Goal: Transaction & Acquisition: Register for event/course

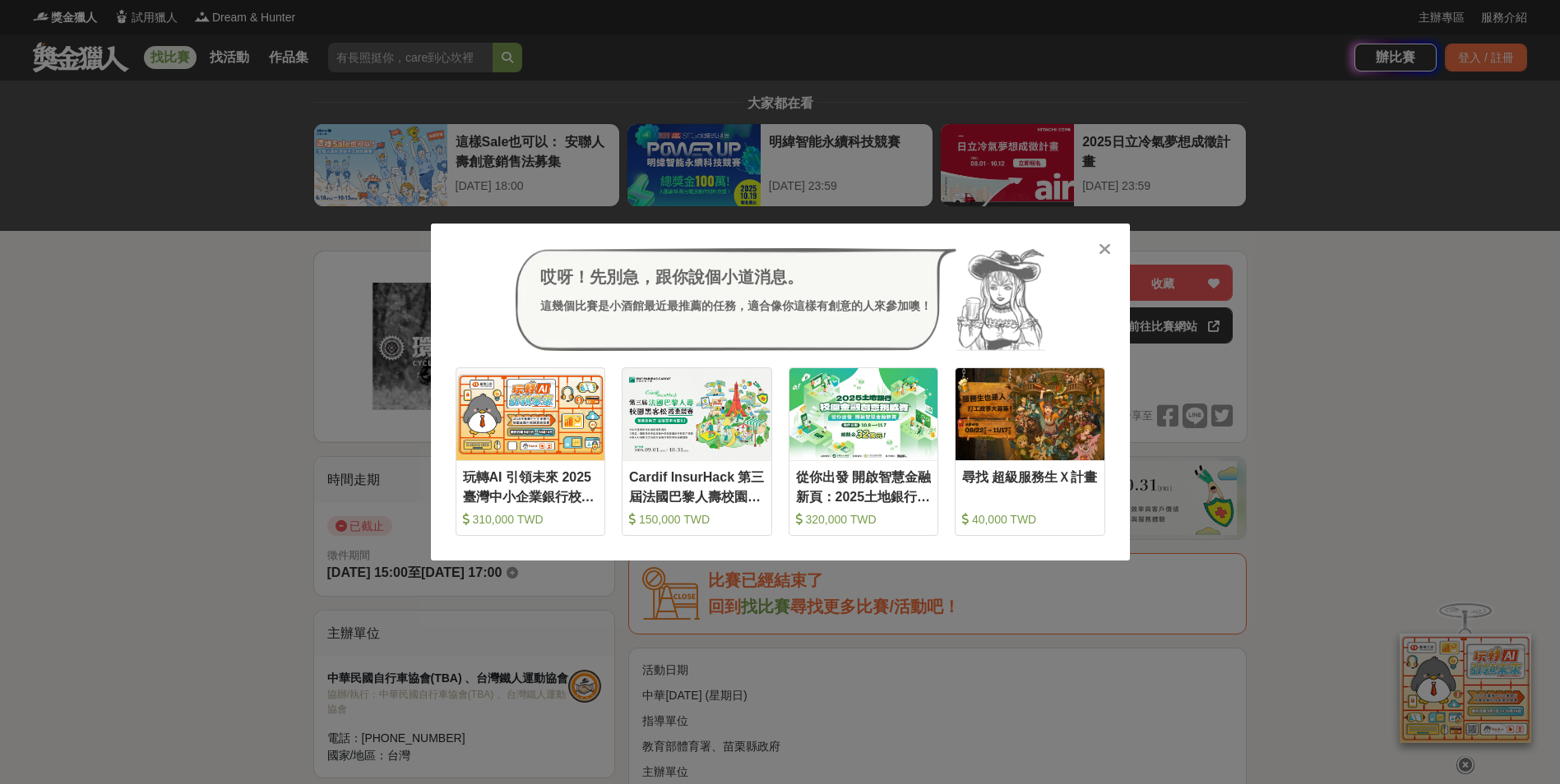
click at [1110, 250] on icon at bounding box center [1104, 249] width 13 height 16
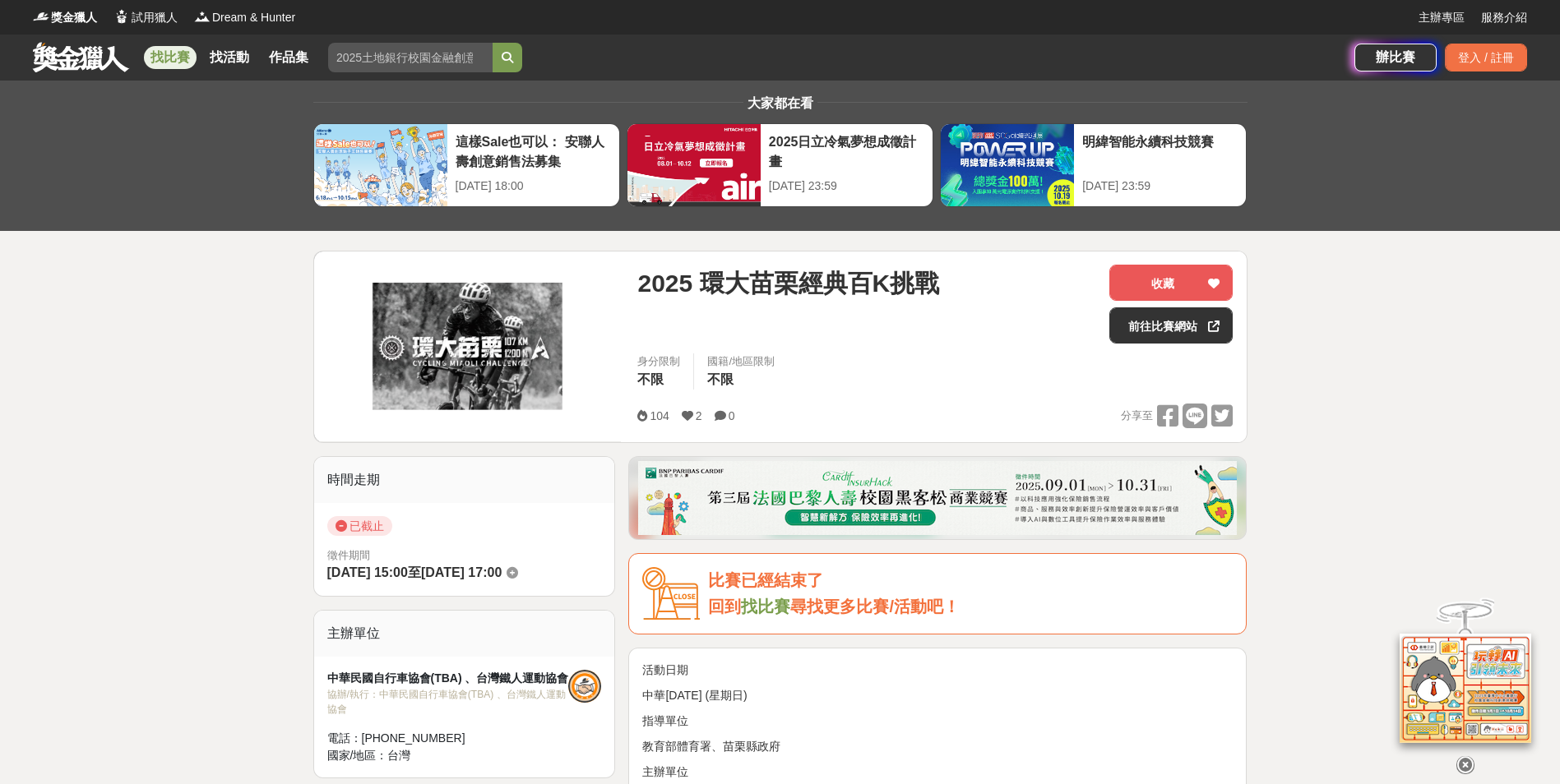
click at [177, 52] on link "找比賽" at bounding box center [171, 57] width 53 height 23
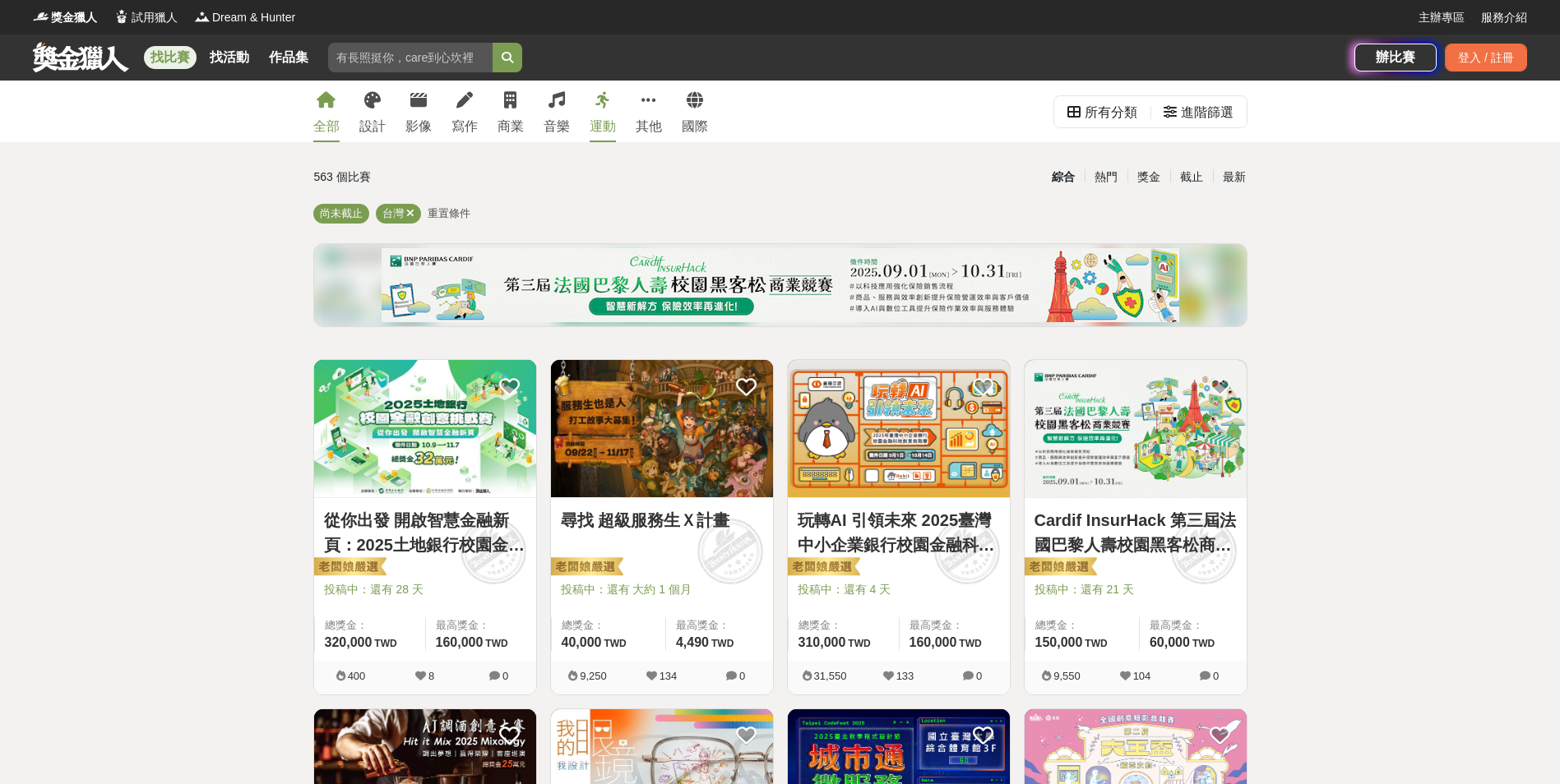
click at [598, 127] on div "運動" at bounding box center [603, 127] width 26 height 20
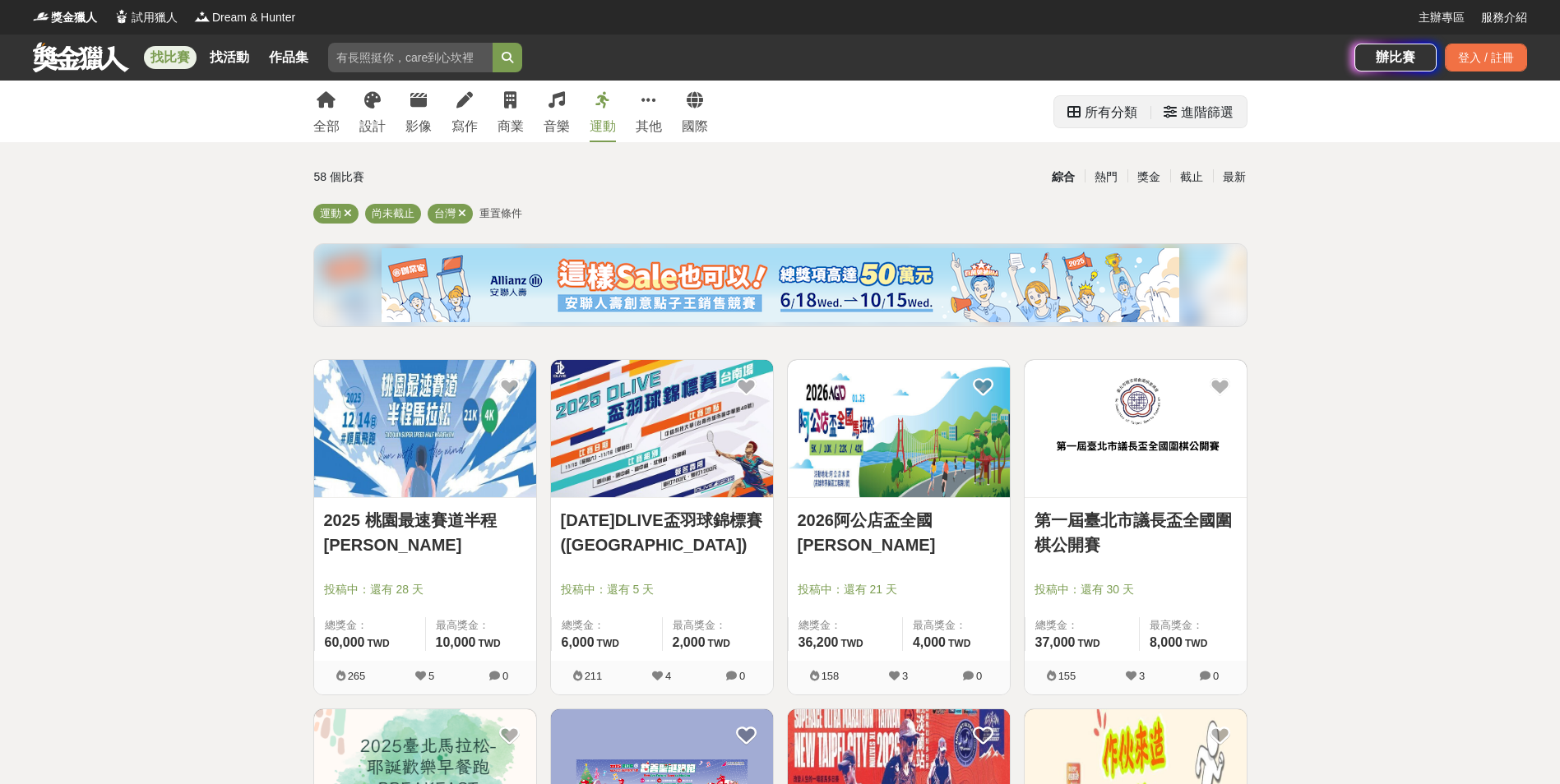
click at [1218, 106] on div "進階篩選" at bounding box center [1207, 113] width 53 height 33
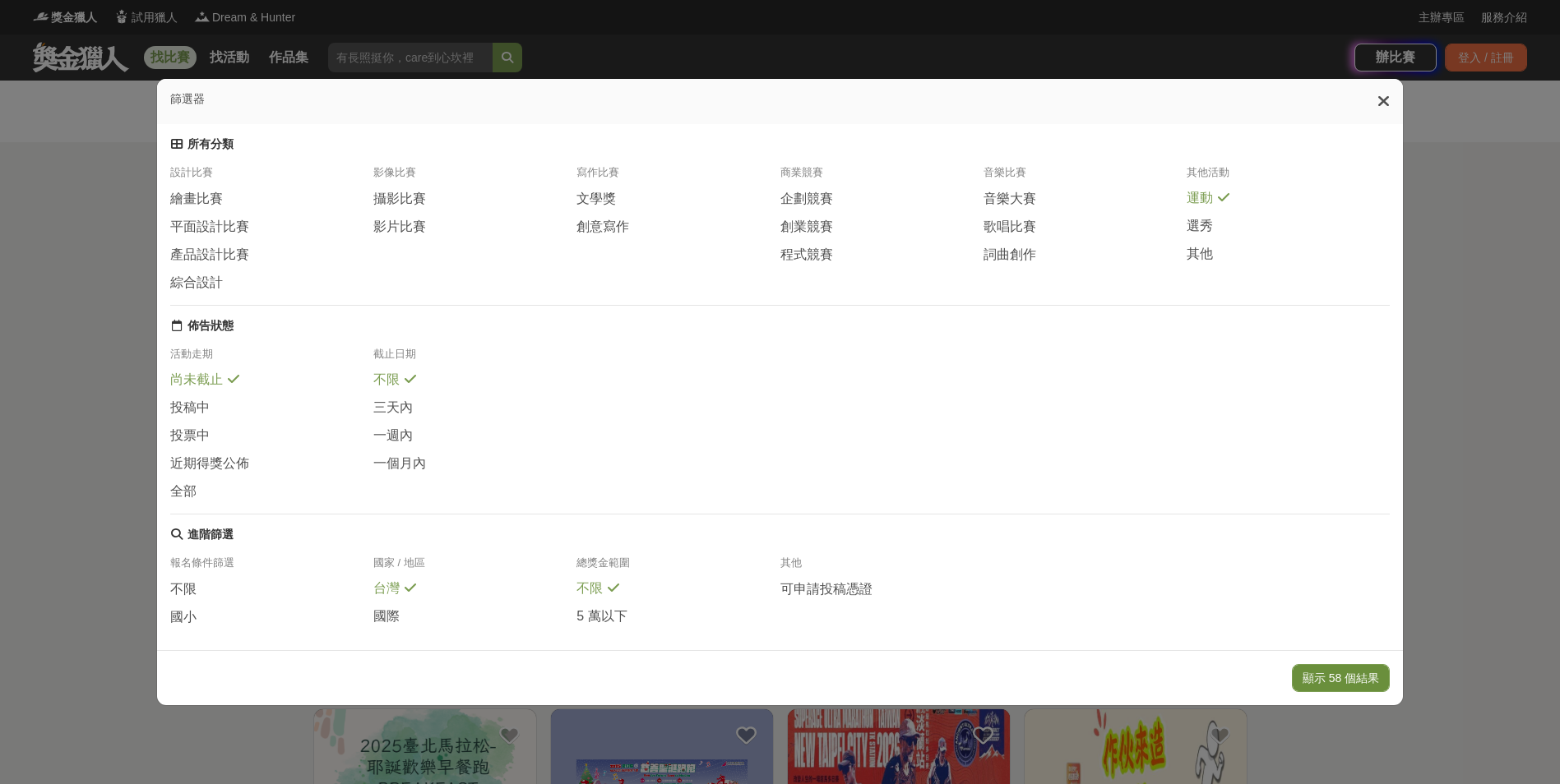
click at [1344, 679] on button "顯示 58 個結果" at bounding box center [1340, 678] width 98 height 28
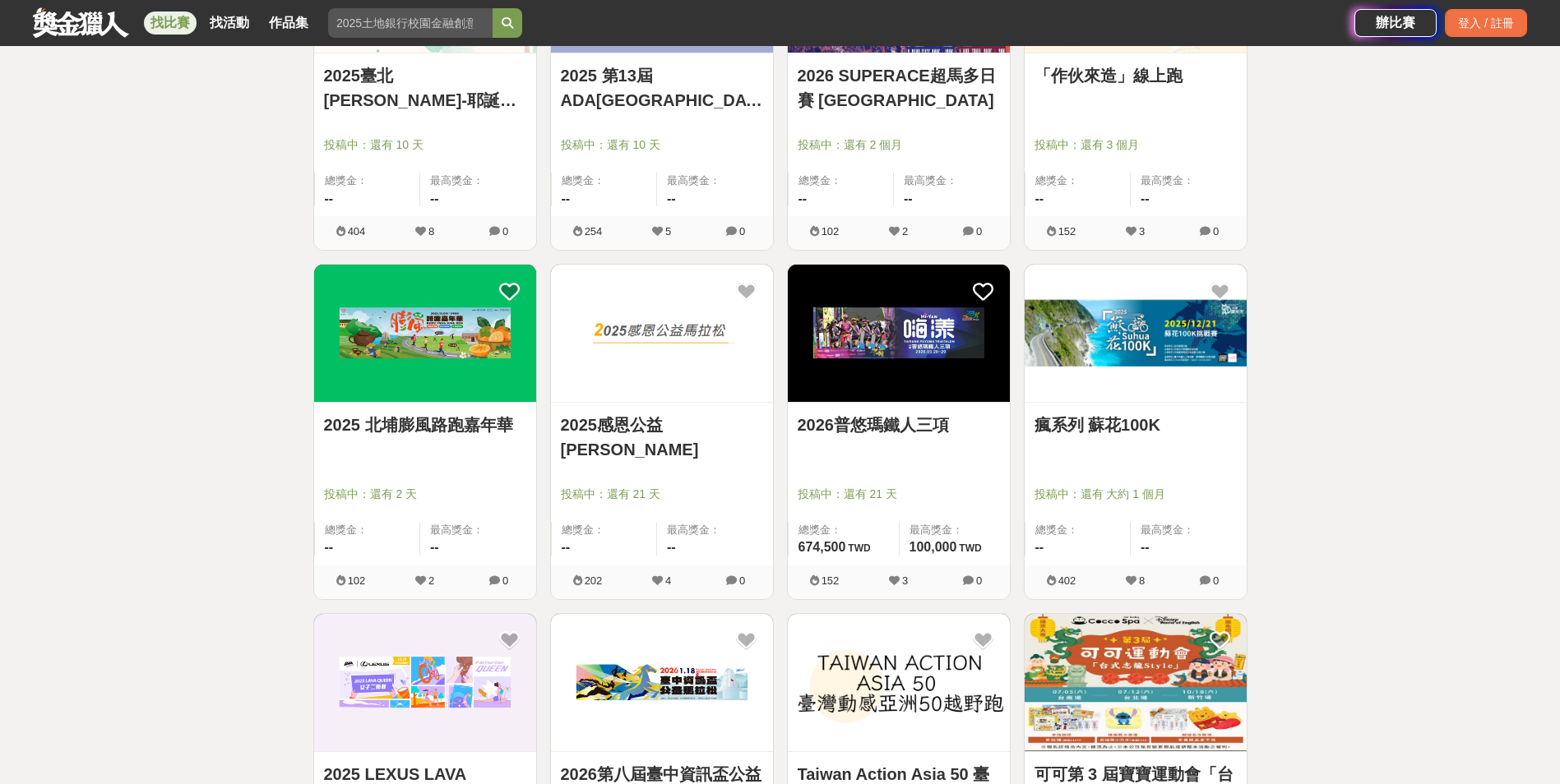
scroll to position [822, 0]
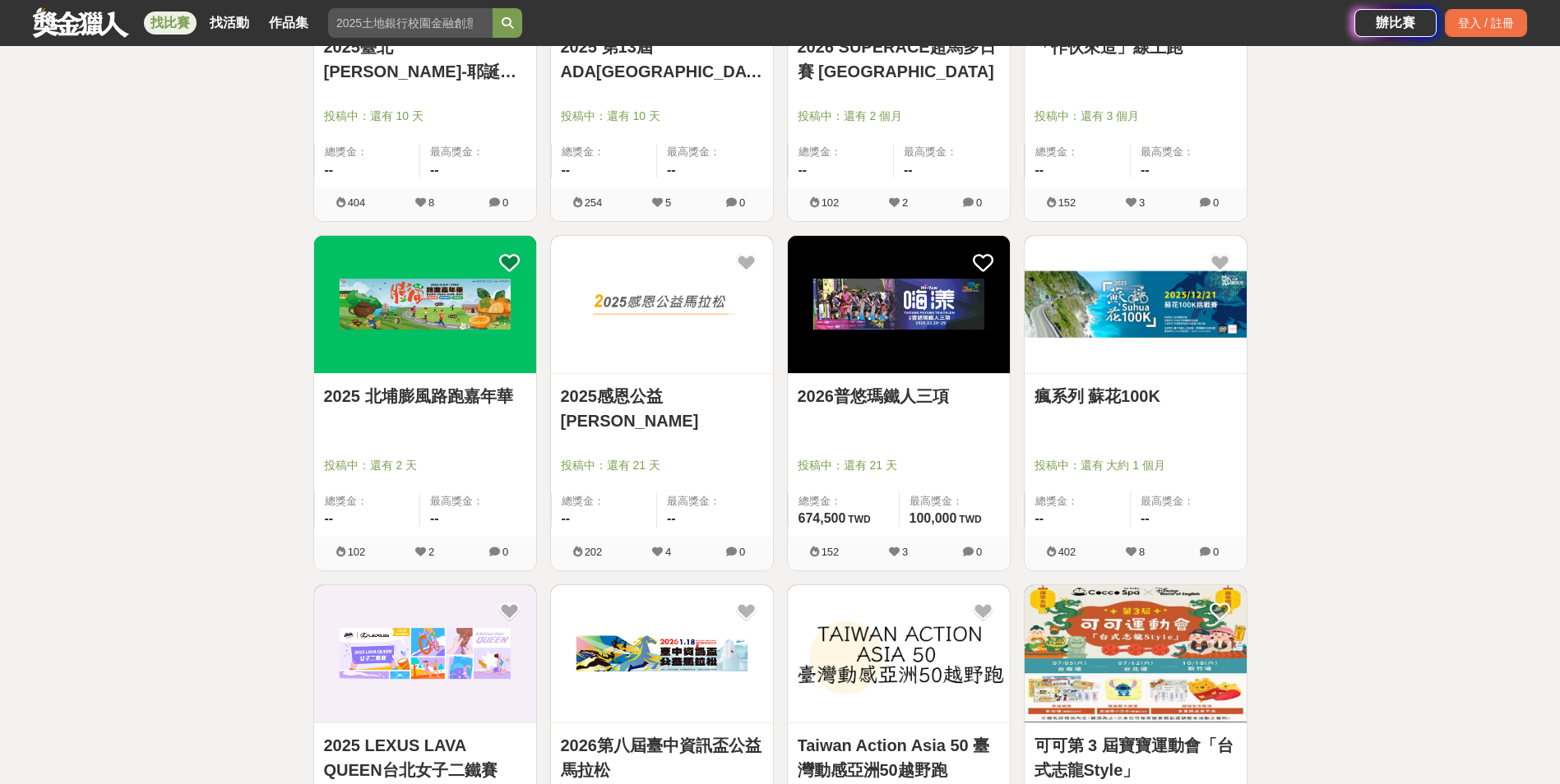
click at [1103, 392] on link "瘋系列 蘇花100K" at bounding box center [1135, 396] width 202 height 24
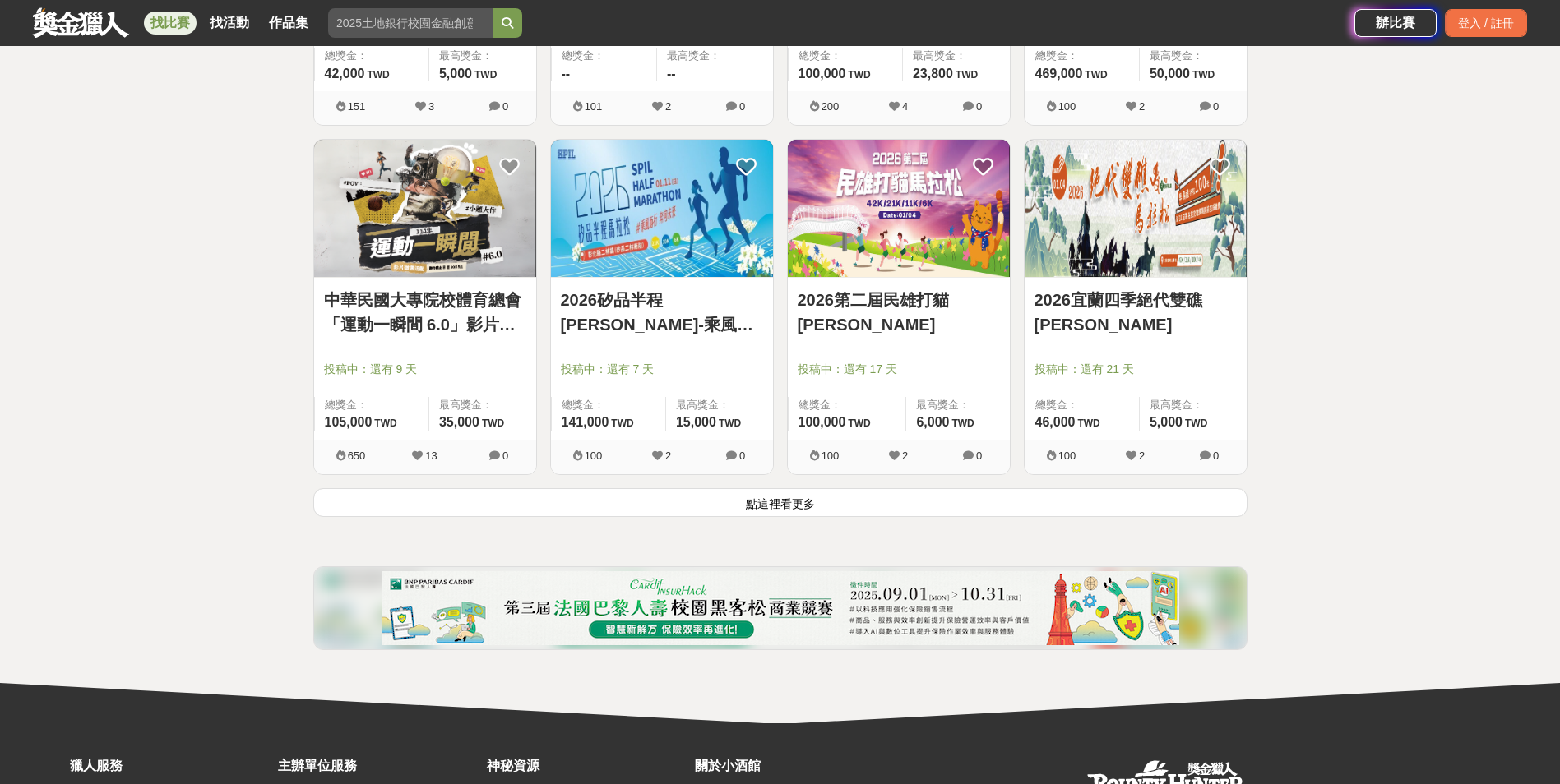
scroll to position [1973, 0]
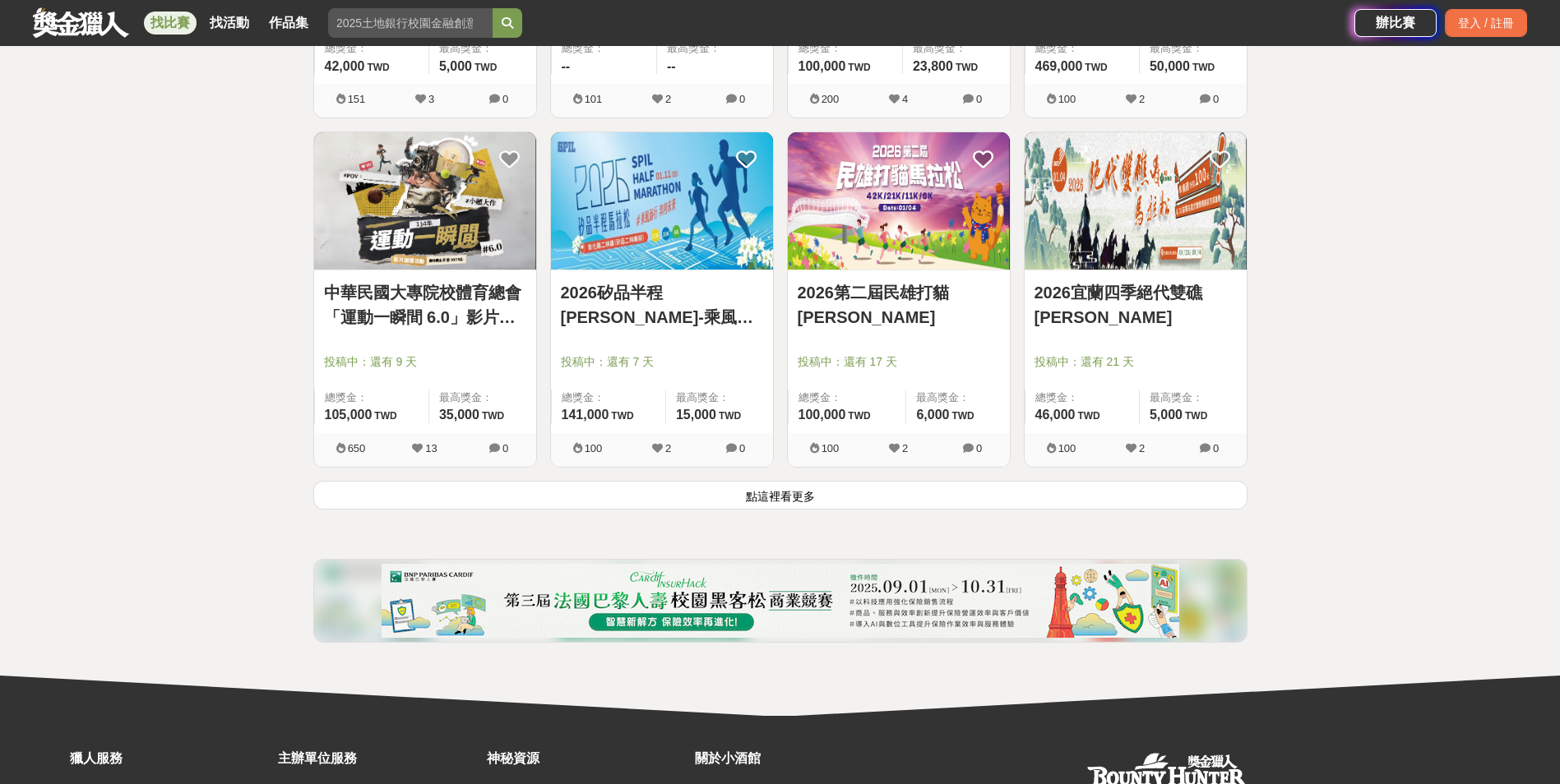
click at [812, 495] on button "點這裡看更多" at bounding box center [780, 495] width 934 height 29
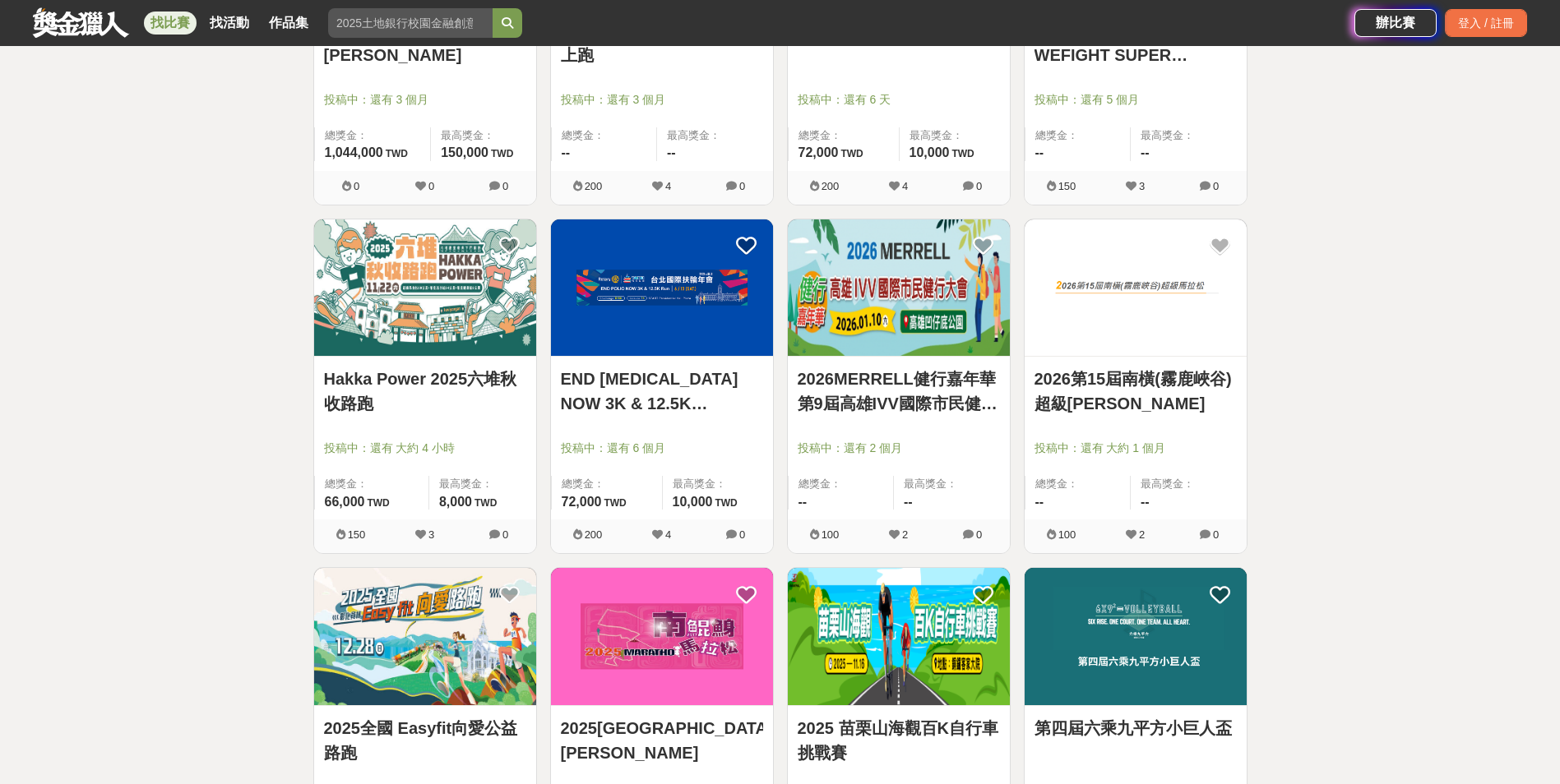
scroll to position [3864, 0]
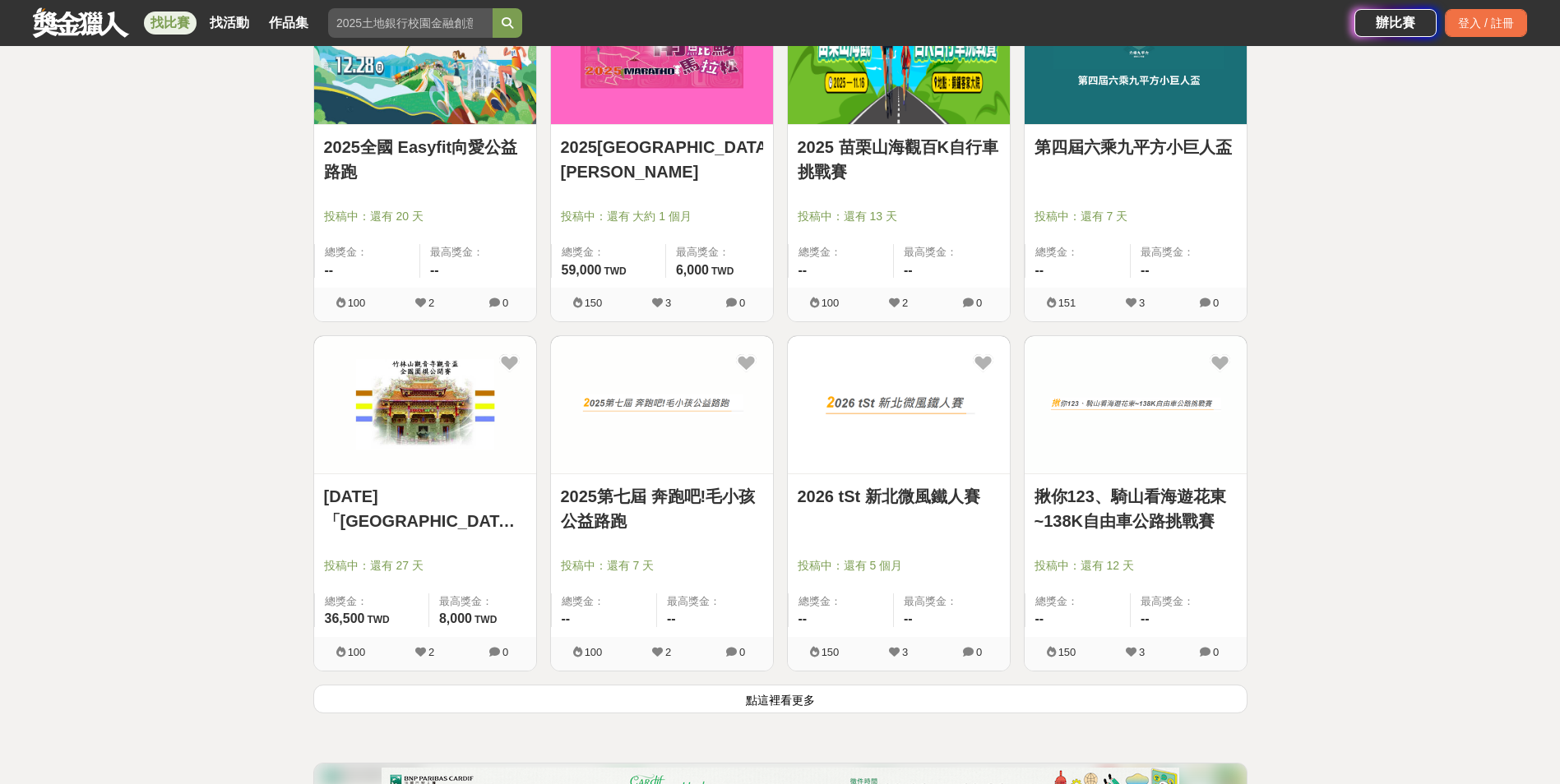
click at [1136, 495] on link "揪你123、騎山看海遊花東~138K自由車公路挑戰賽" at bounding box center [1135, 509] width 202 height 49
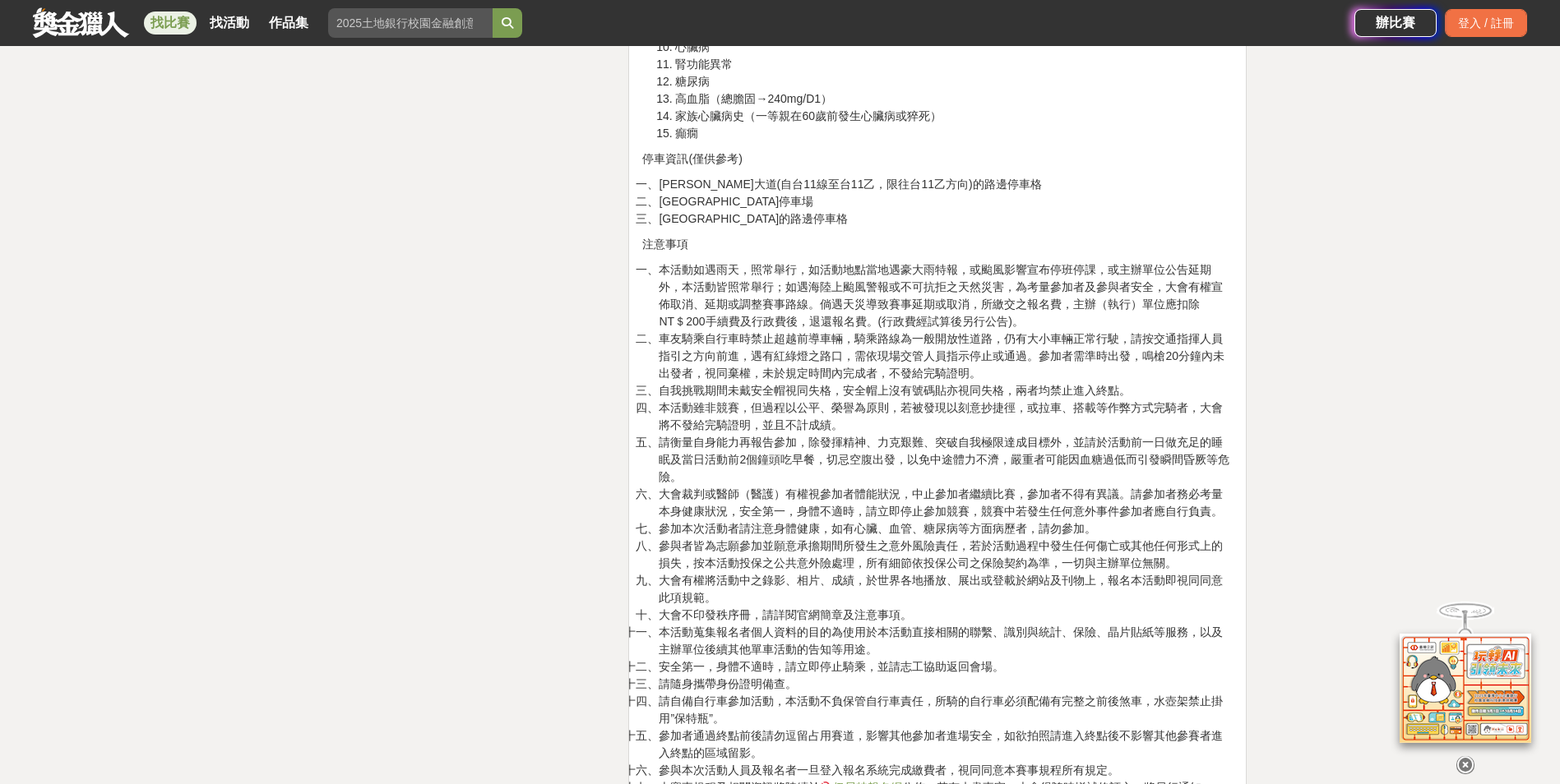
scroll to position [5179, 0]
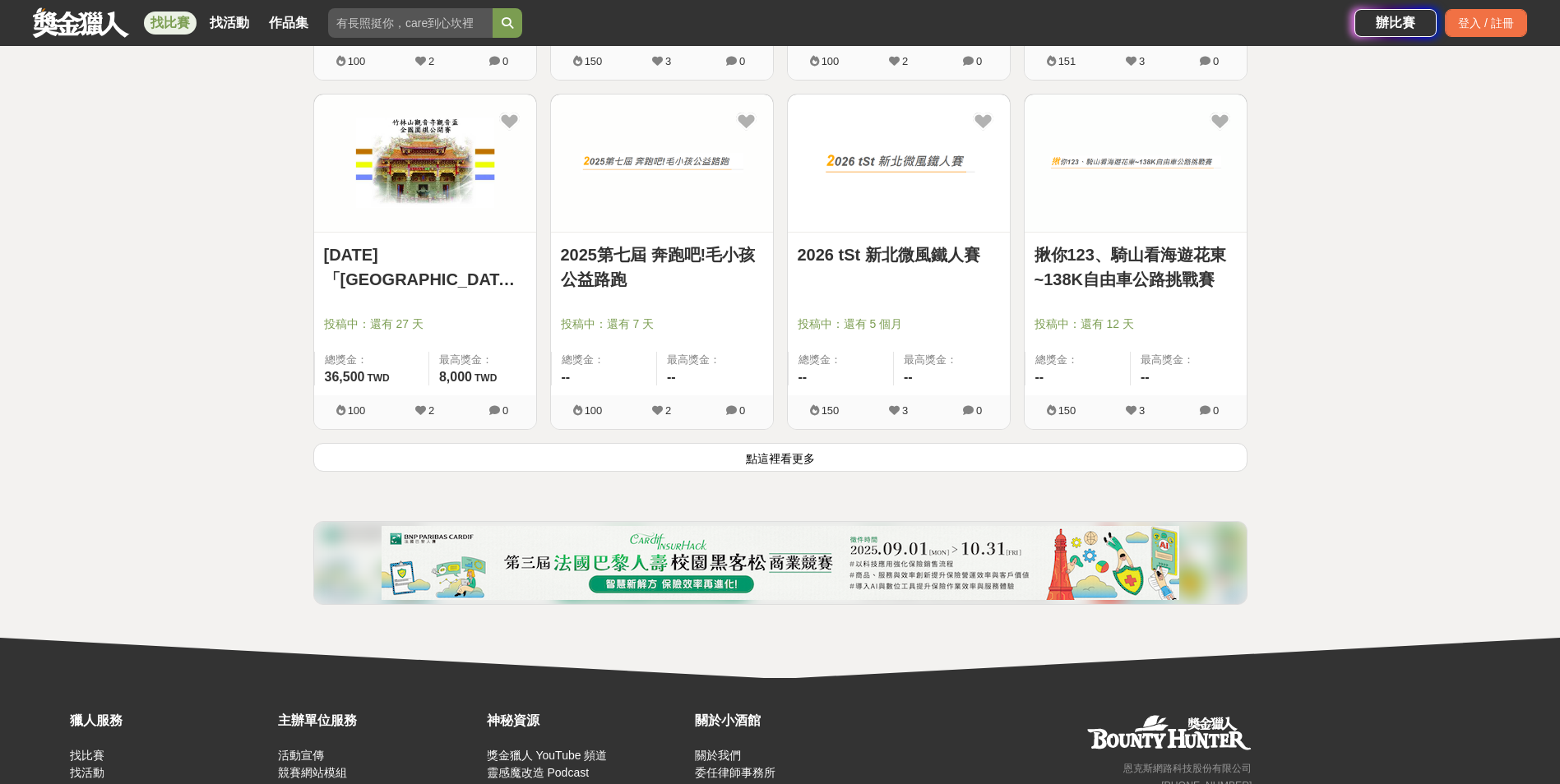
scroll to position [4111, 0]
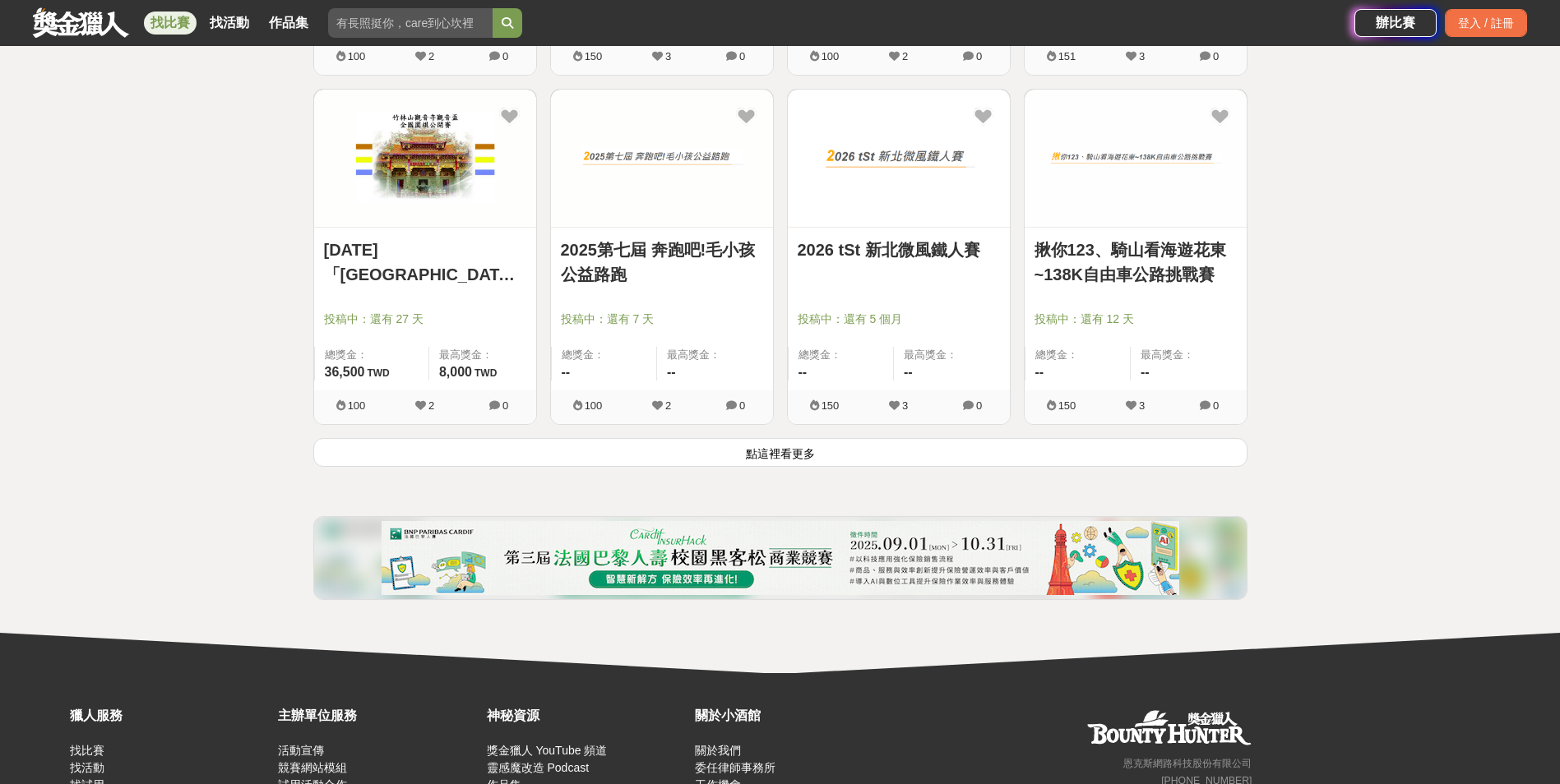
click at [797, 449] on button "點這裡看更多" at bounding box center [780, 453] width 934 height 29
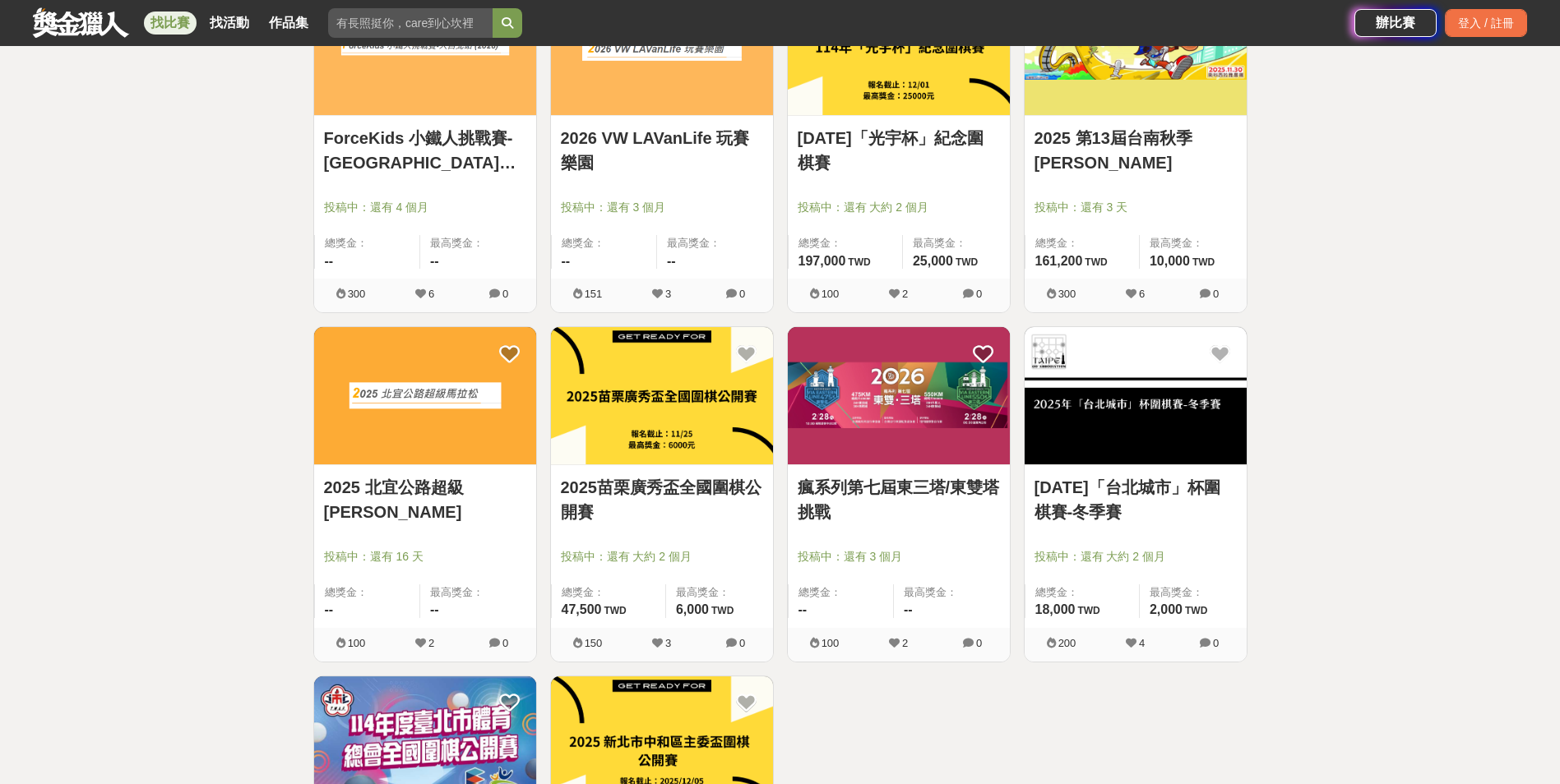
scroll to position [4673, 0]
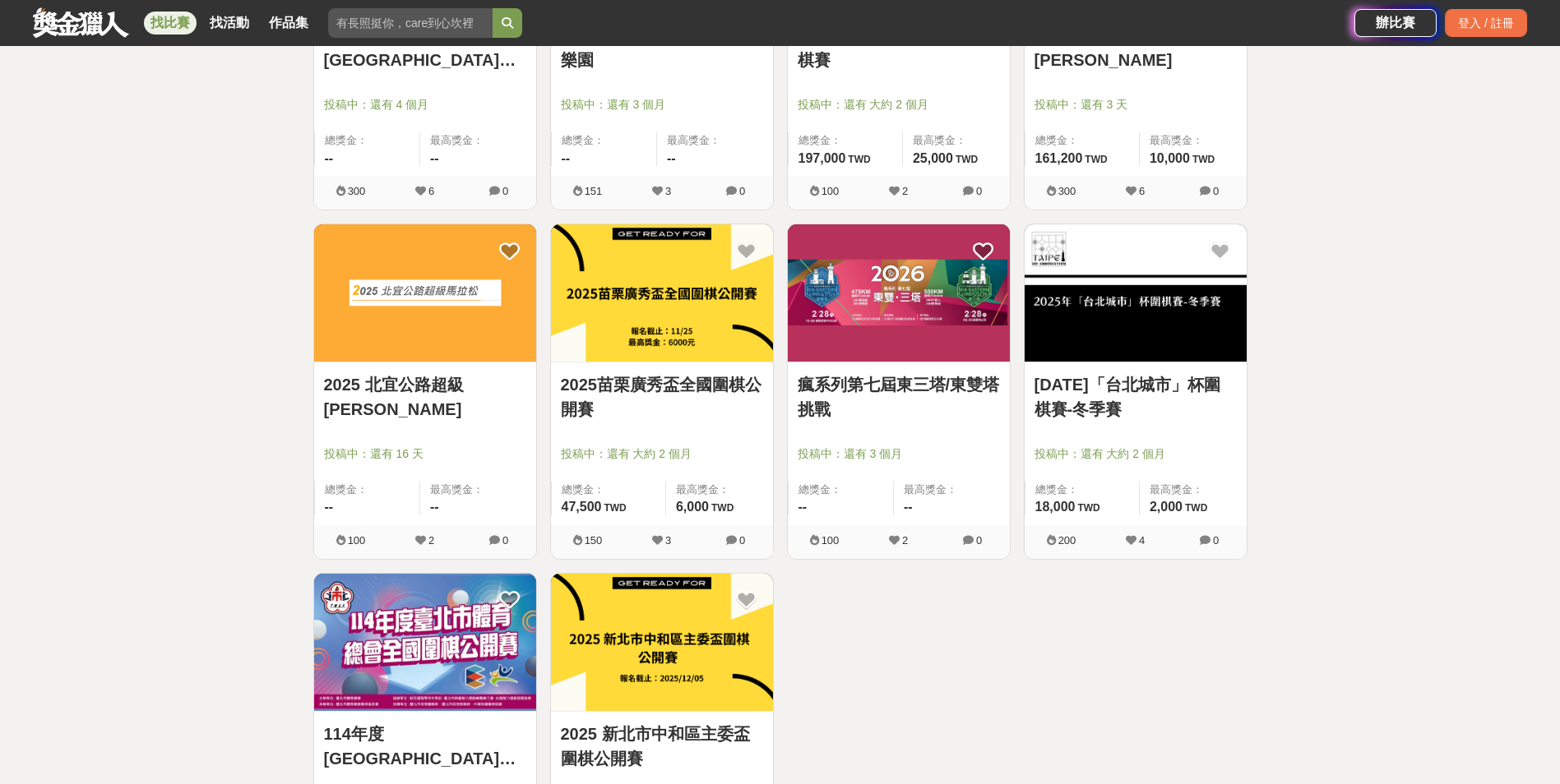
click at [886, 387] on link "瘋系列第七屆東三塔/東雙塔挑戰" at bounding box center [898, 397] width 202 height 49
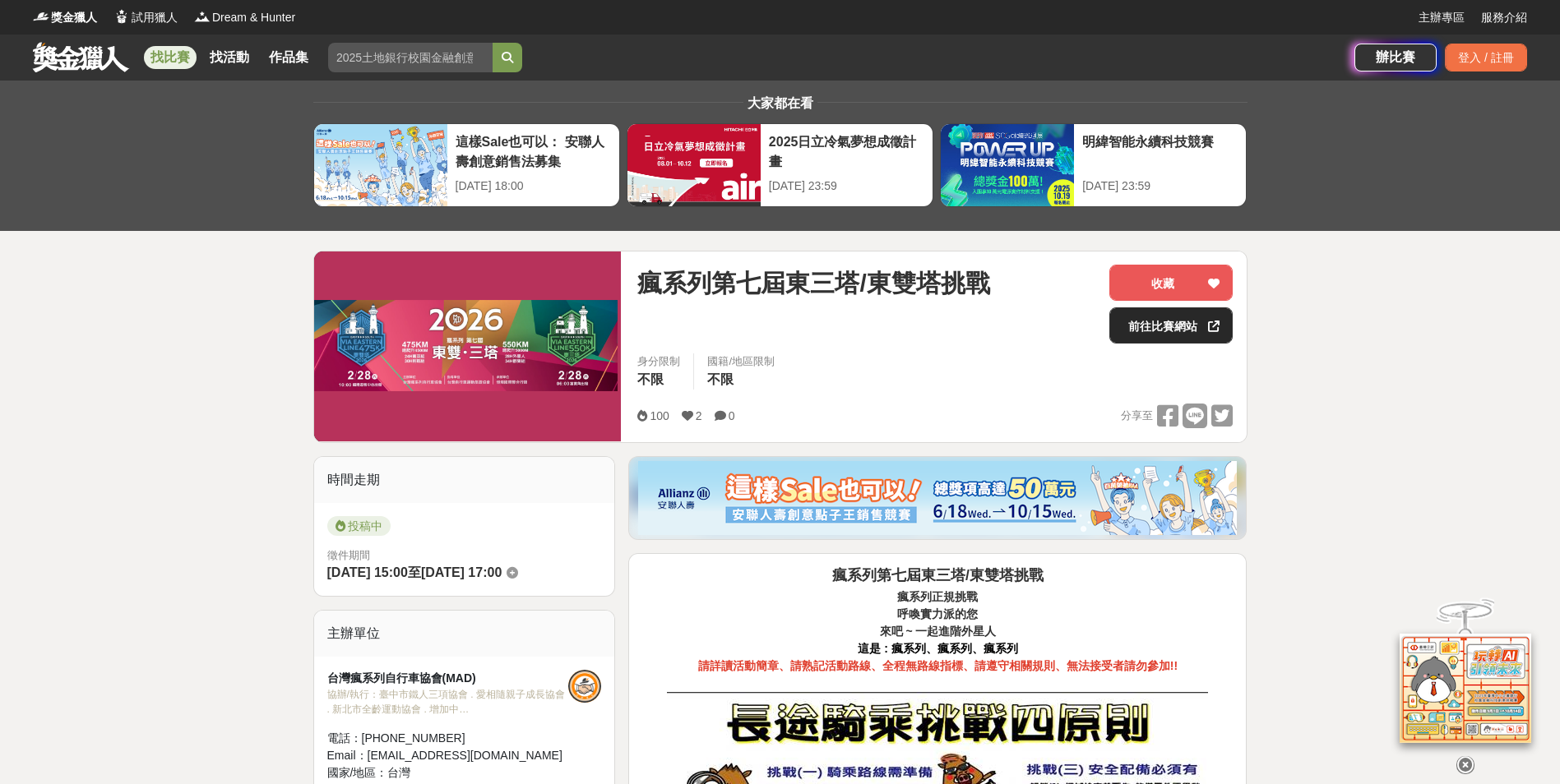
click at [1168, 334] on link "前往比賽網站" at bounding box center [1171, 326] width 123 height 36
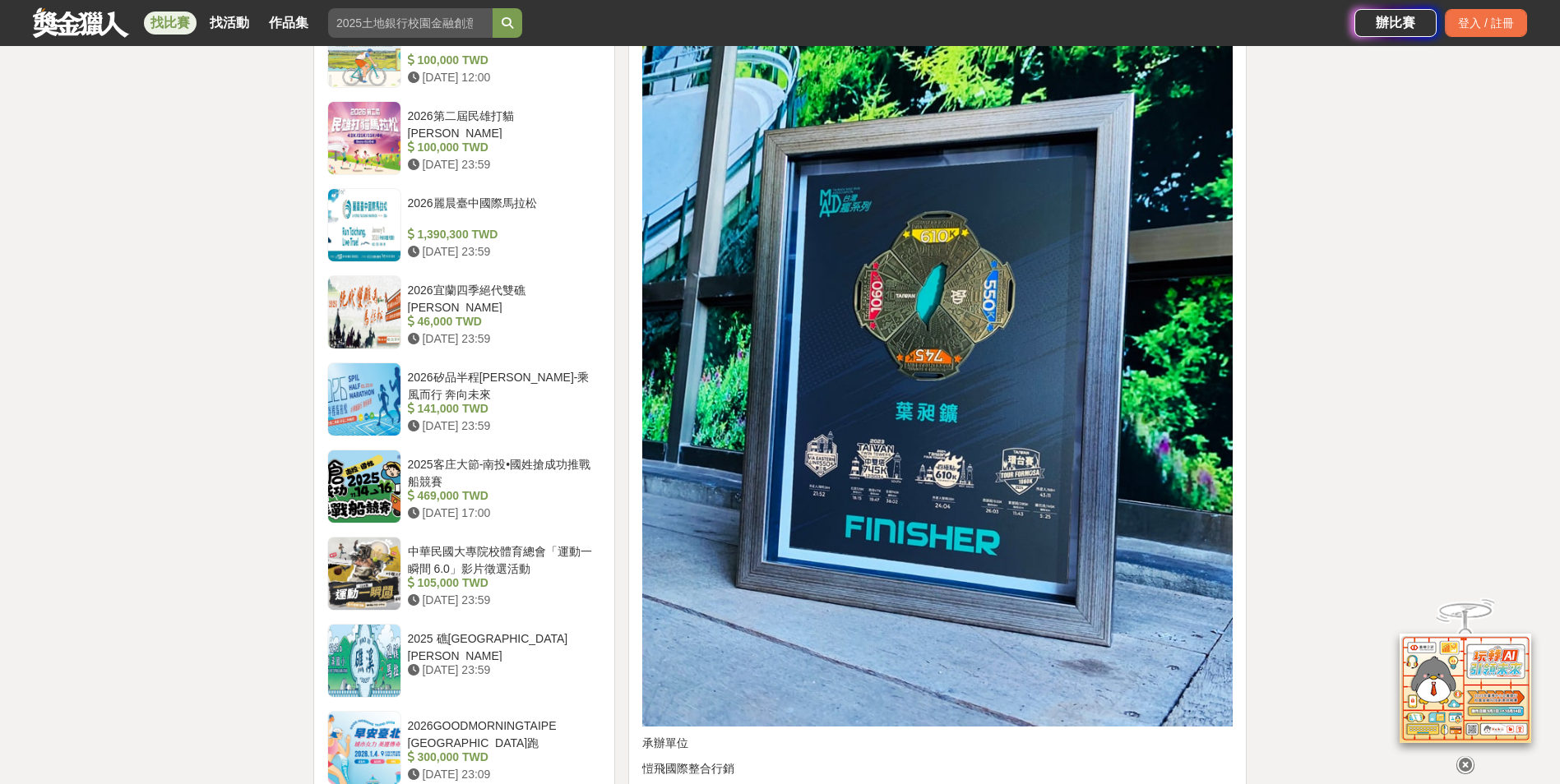
scroll to position [1973, 0]
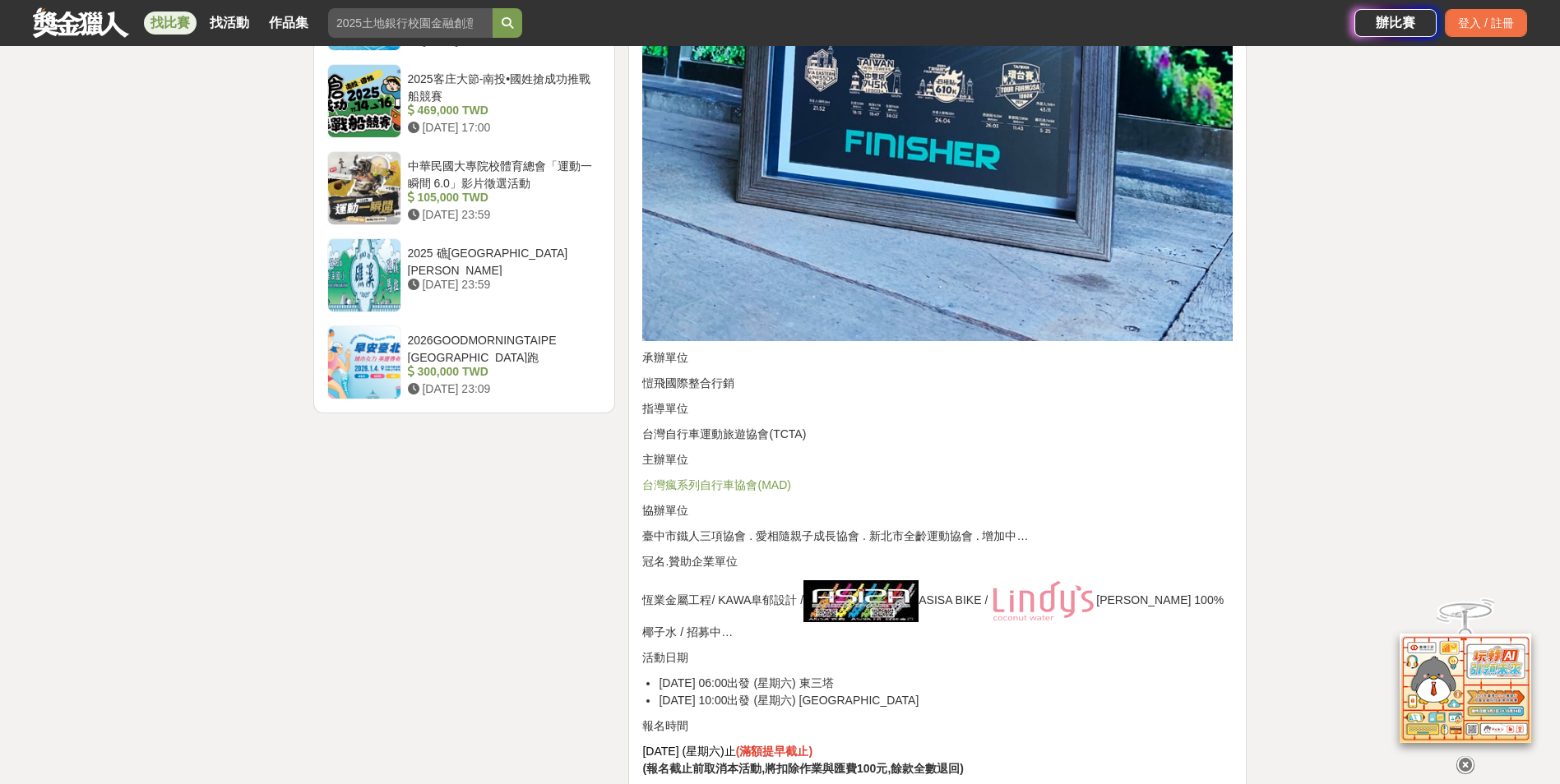
drag, startPoint x: 662, startPoint y: 679, endPoint x: 913, endPoint y: 681, distance: 251.0
click at [913, 681] on li "2026年2月28日 06:00出發 (星期六) 東三塔" at bounding box center [946, 683] width 574 height 17
drag, startPoint x: 913, startPoint y: 681, endPoint x: 977, endPoint y: 745, distance: 90.5
click at [977, 745] on p "2026年01月10日 (星期六)止 (滿額提早截止) (報名截止前取消本活動,將扣除作業與匯費100元,餘款全數退回)" at bounding box center [937, 760] width 590 height 34
drag, startPoint x: 827, startPoint y: 683, endPoint x: 878, endPoint y: 682, distance: 51.0
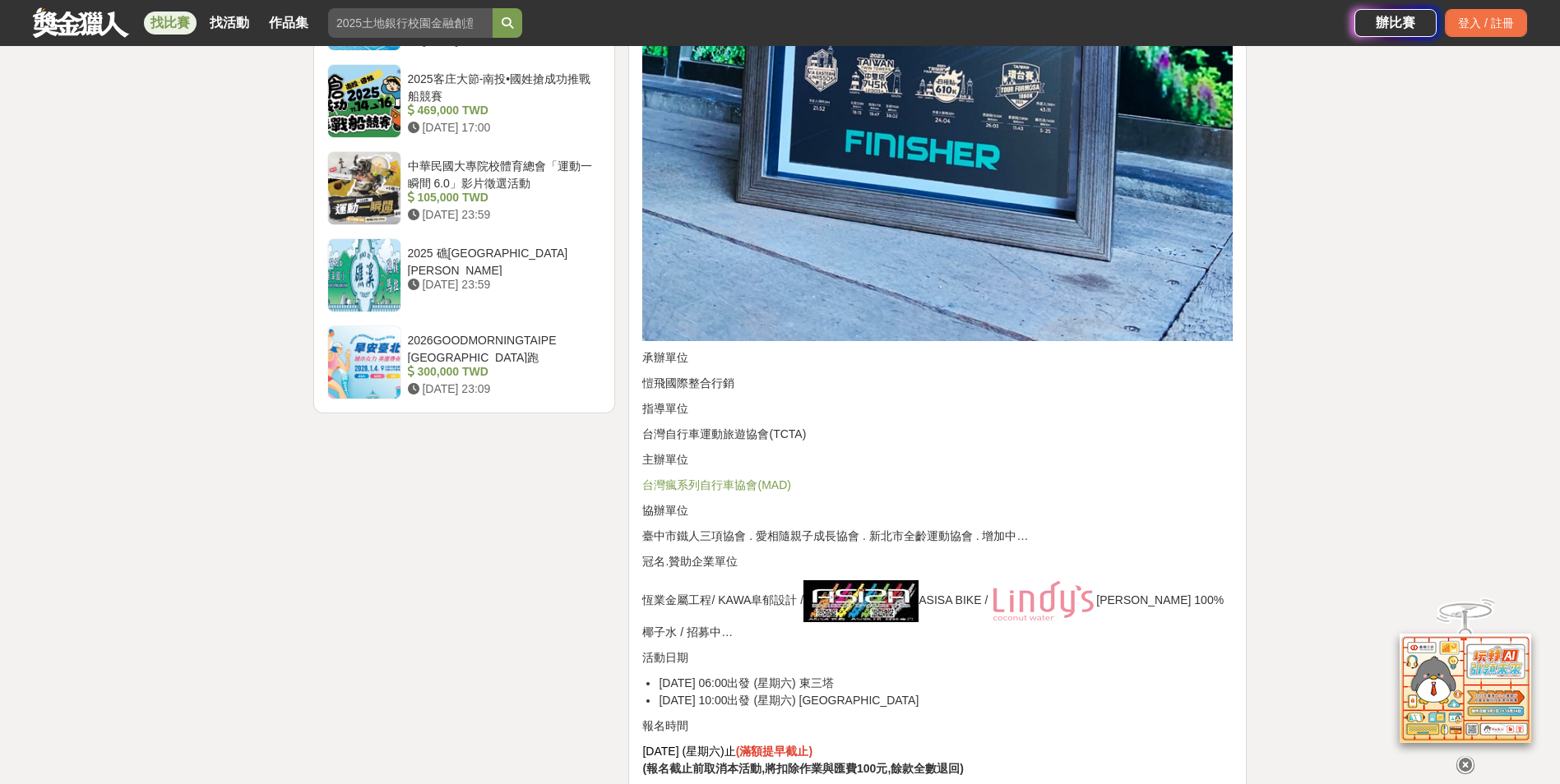
click at [877, 682] on li "2026年2月28日 06:00出發 (星期六) 東三塔" at bounding box center [946, 683] width 574 height 17
click at [1100, 744] on p "2026年01月10日 (星期六)止 (滿額提早截止) (報名截止前取消本活動,將扣除作業與匯費100元,餘款全數退回)" at bounding box center [937, 760] width 590 height 34
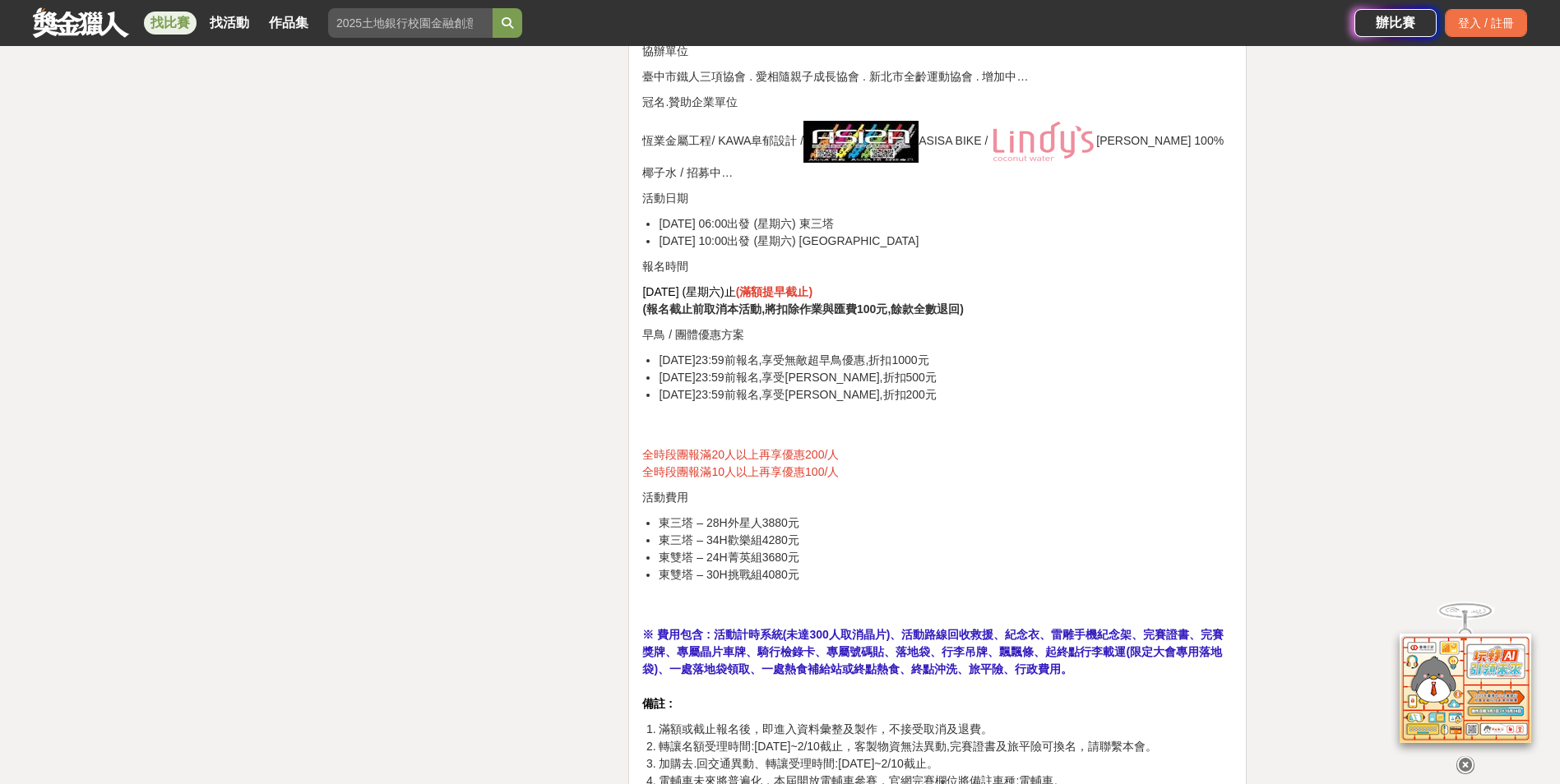
scroll to position [2548, 0]
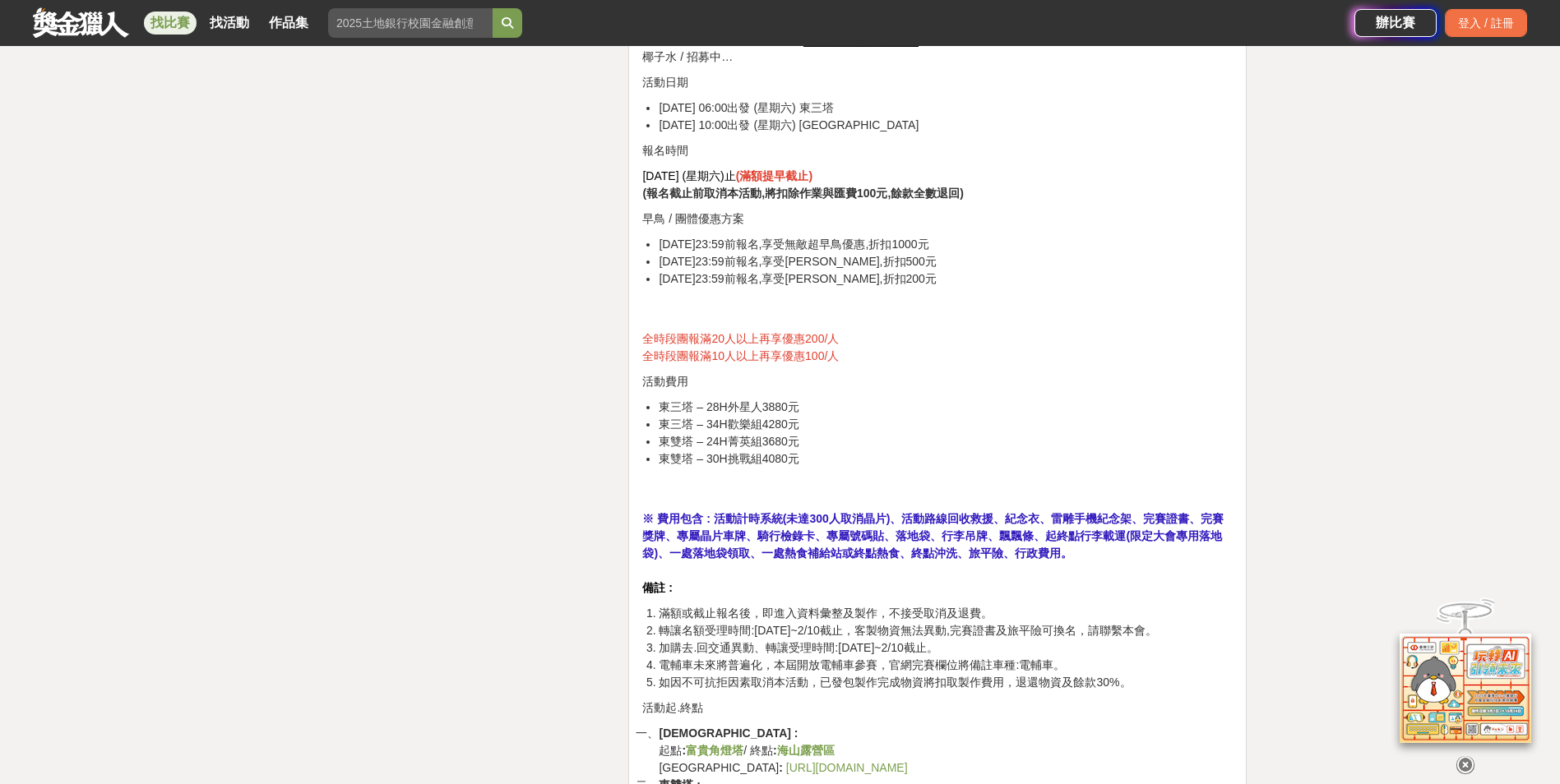
drag, startPoint x: 661, startPoint y: 424, endPoint x: 874, endPoint y: 411, distance: 213.4
click at [873, 411] on ul "東三塔 – 28H外星人3880元 東三塔 – 34H歡樂組4280元 東雙塔 – 24H菁英組3680元 東雙塔 – 30H挑戰組4080元" at bounding box center [937, 450] width 590 height 103
click at [1209, 487] on li "東雙塔 – 30H挑戰組4080元" at bounding box center [946, 475] width 574 height 52
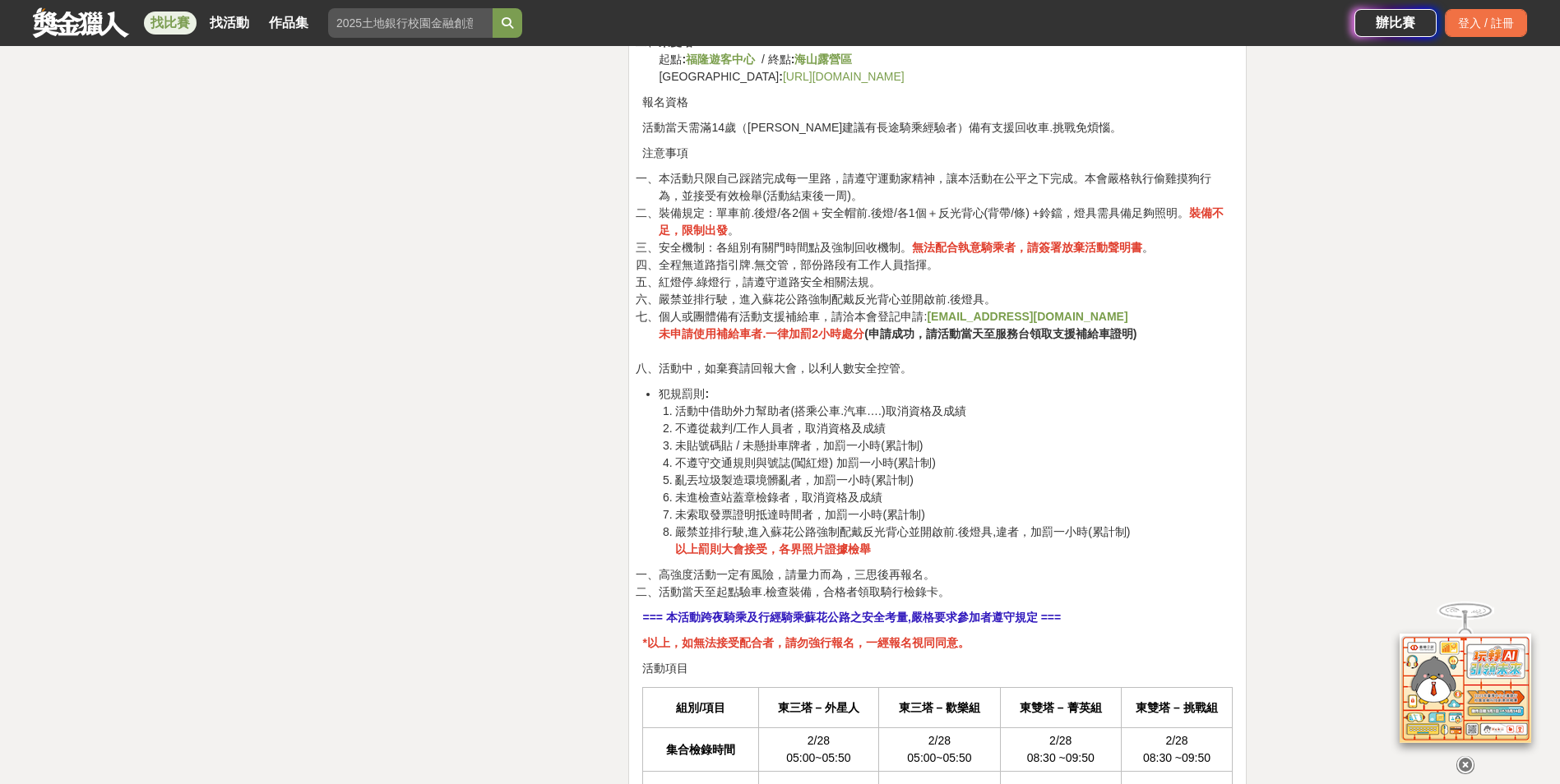
scroll to position [3288, 0]
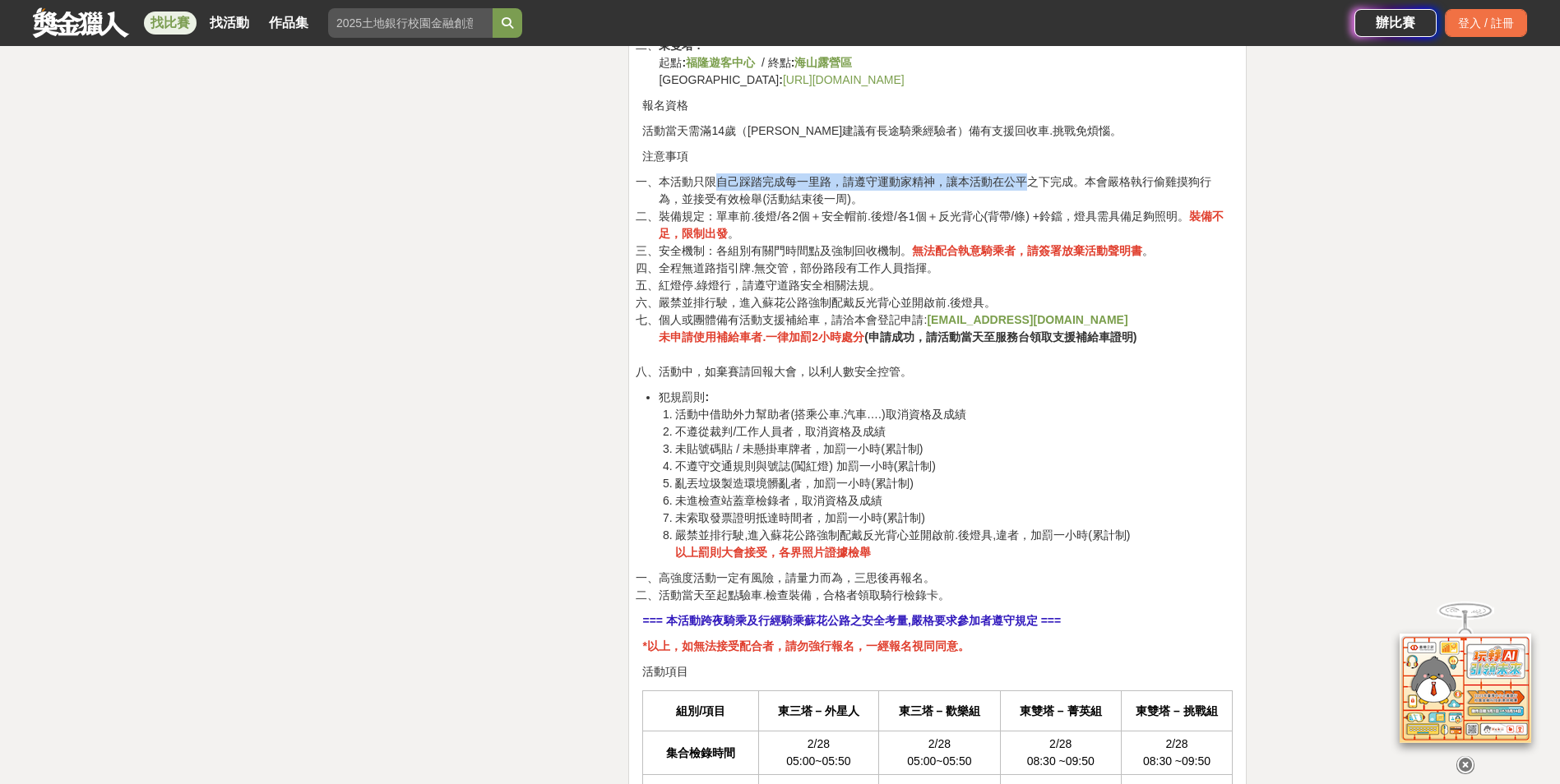
drag, startPoint x: 711, startPoint y: 182, endPoint x: 1022, endPoint y: 171, distance: 311.2
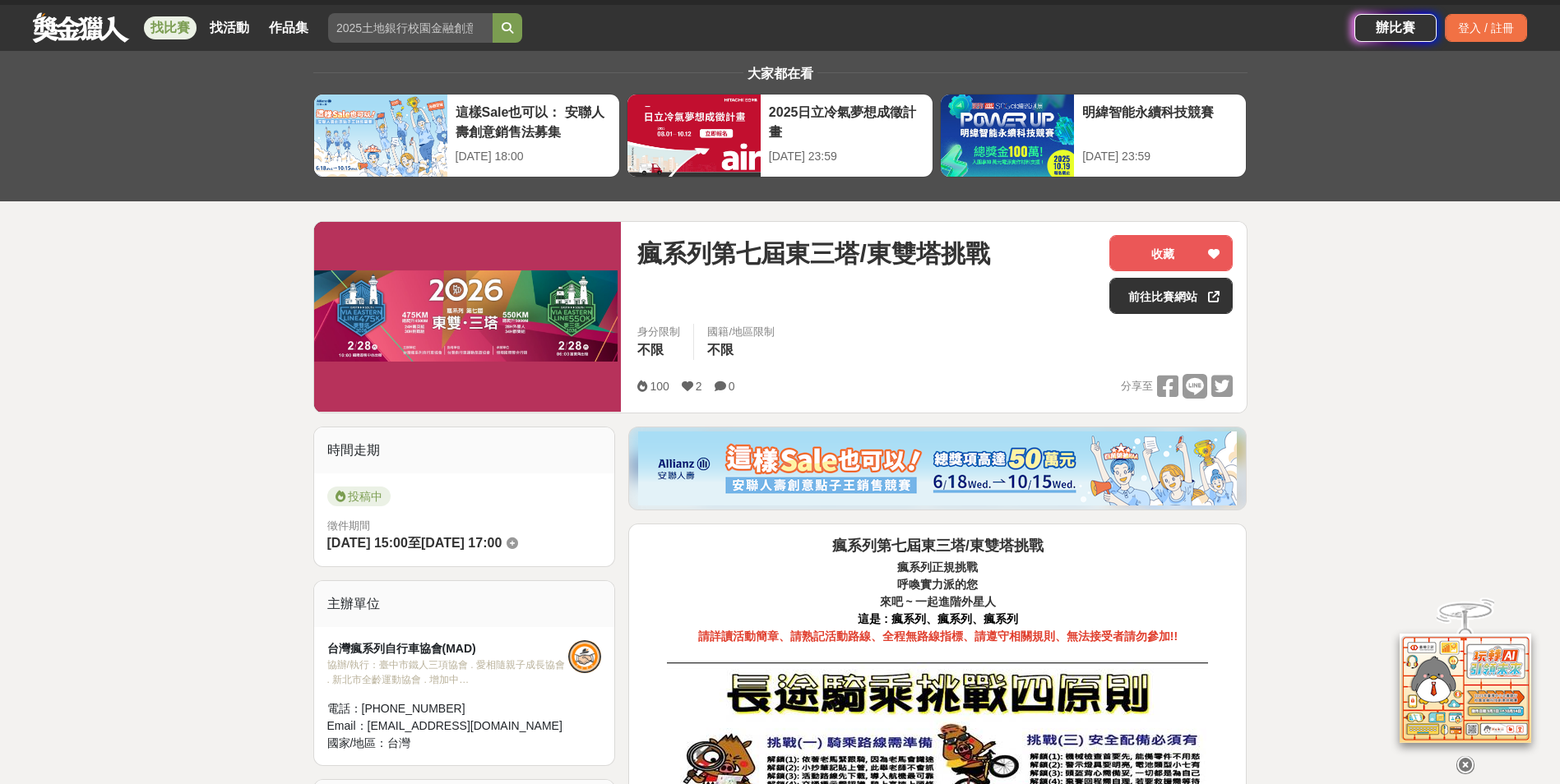
scroll to position [0, 0]
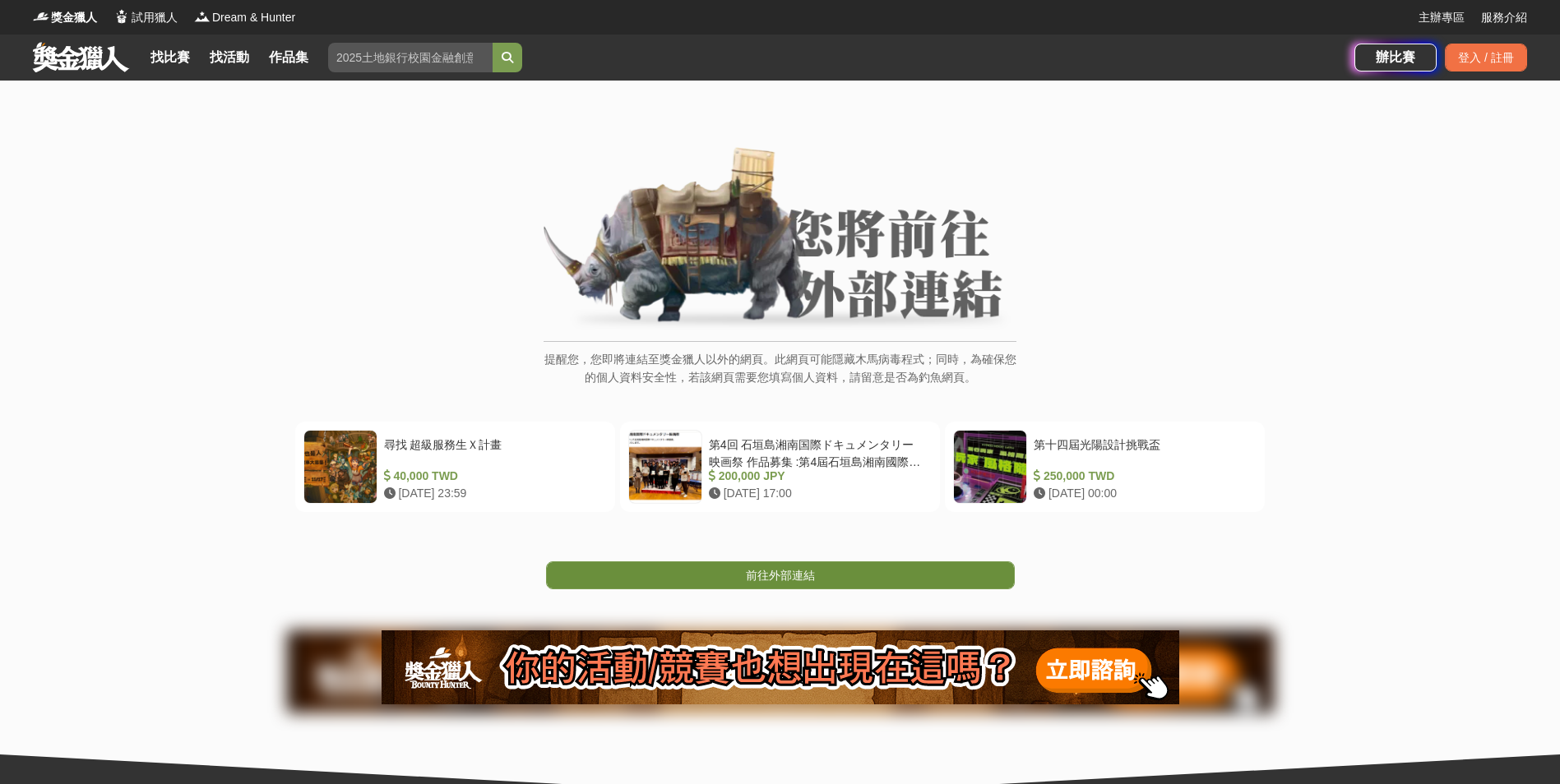
click at [822, 582] on link "前往外部連結" at bounding box center [780, 575] width 468 height 28
